Goal: Find specific page/section: Find specific page/section

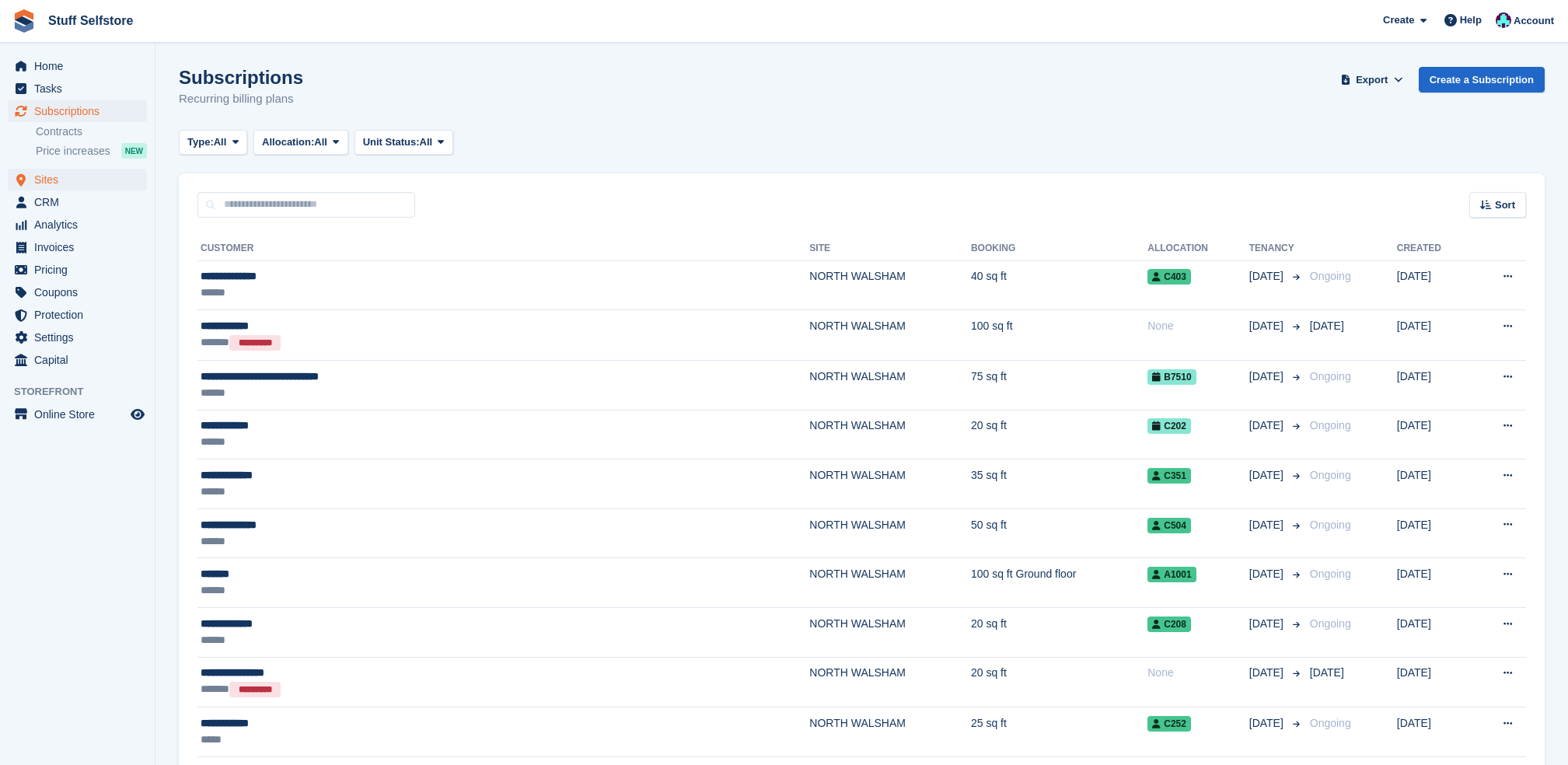
scroll to position [104, 0]
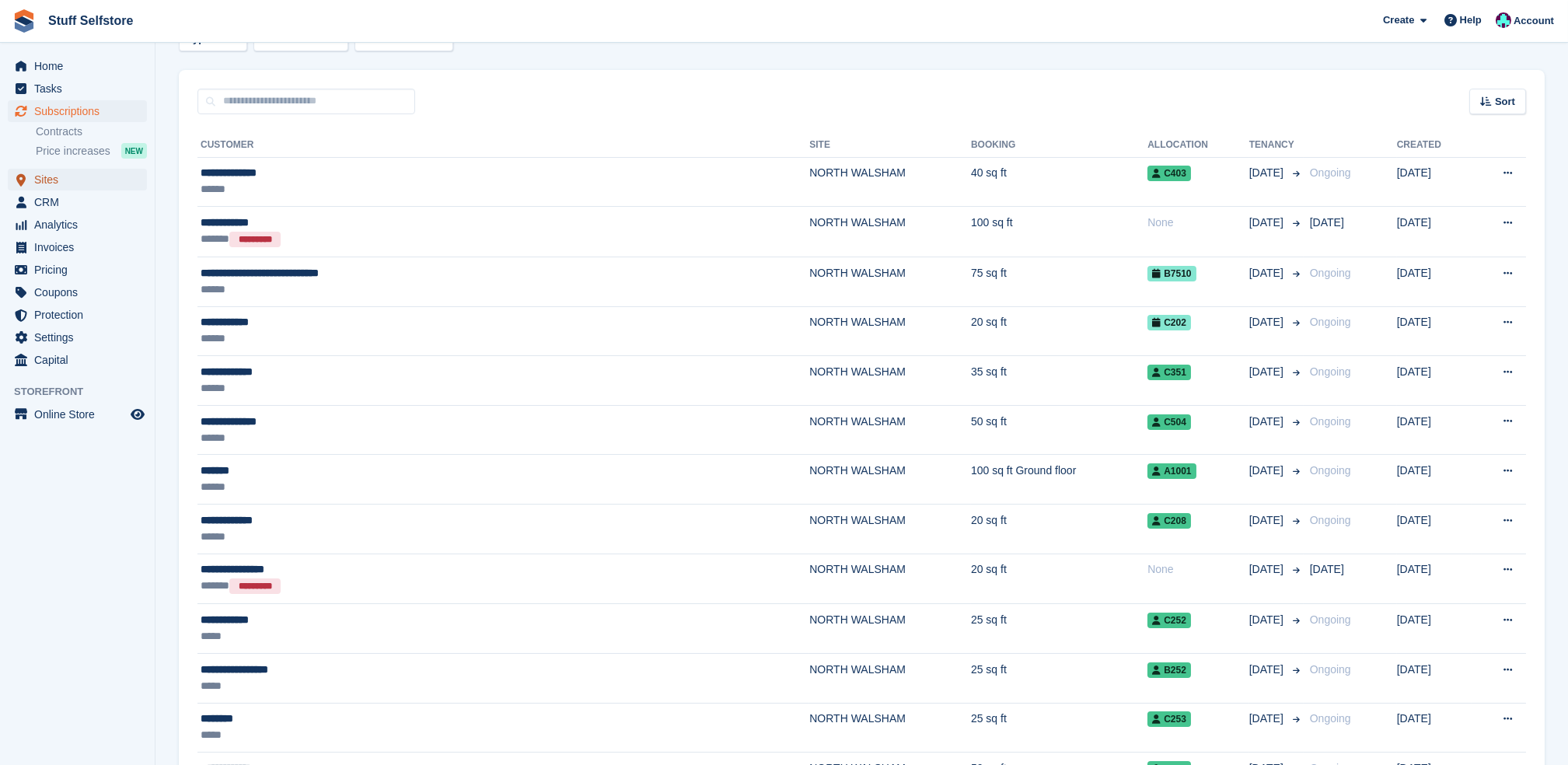
click at [96, 171] on span "Sites" at bounding box center [81, 179] width 94 height 22
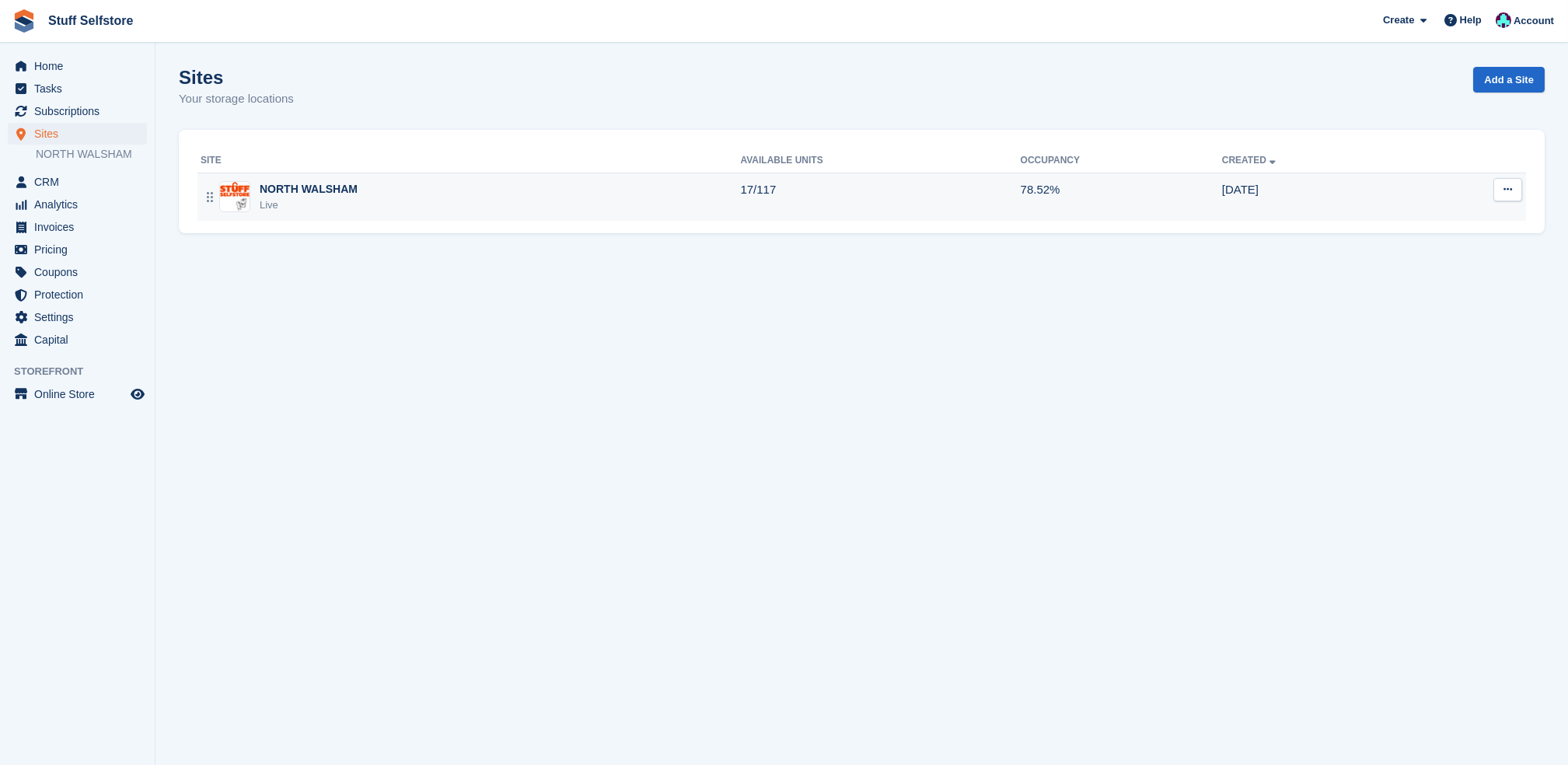
click at [766, 211] on td "17/117" at bounding box center [881, 196] width 280 height 48
